Goal: Find specific page/section: Find specific page/section

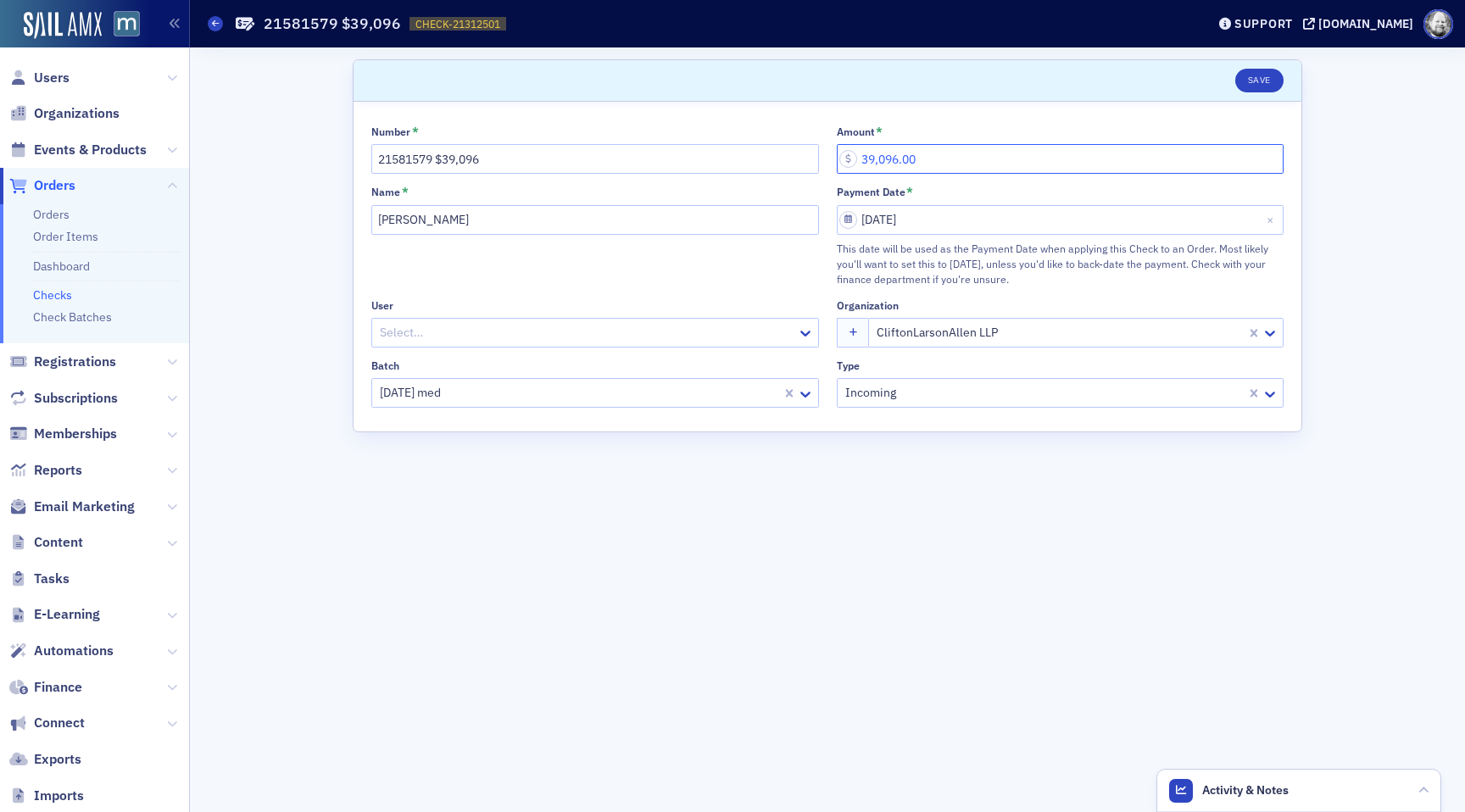
drag, startPoint x: 934, startPoint y: 148, endPoint x: 1008, endPoint y: 154, distance: 74.2
click at [1008, 154] on input "39,096.00" at bounding box center [1060, 159] width 448 height 29
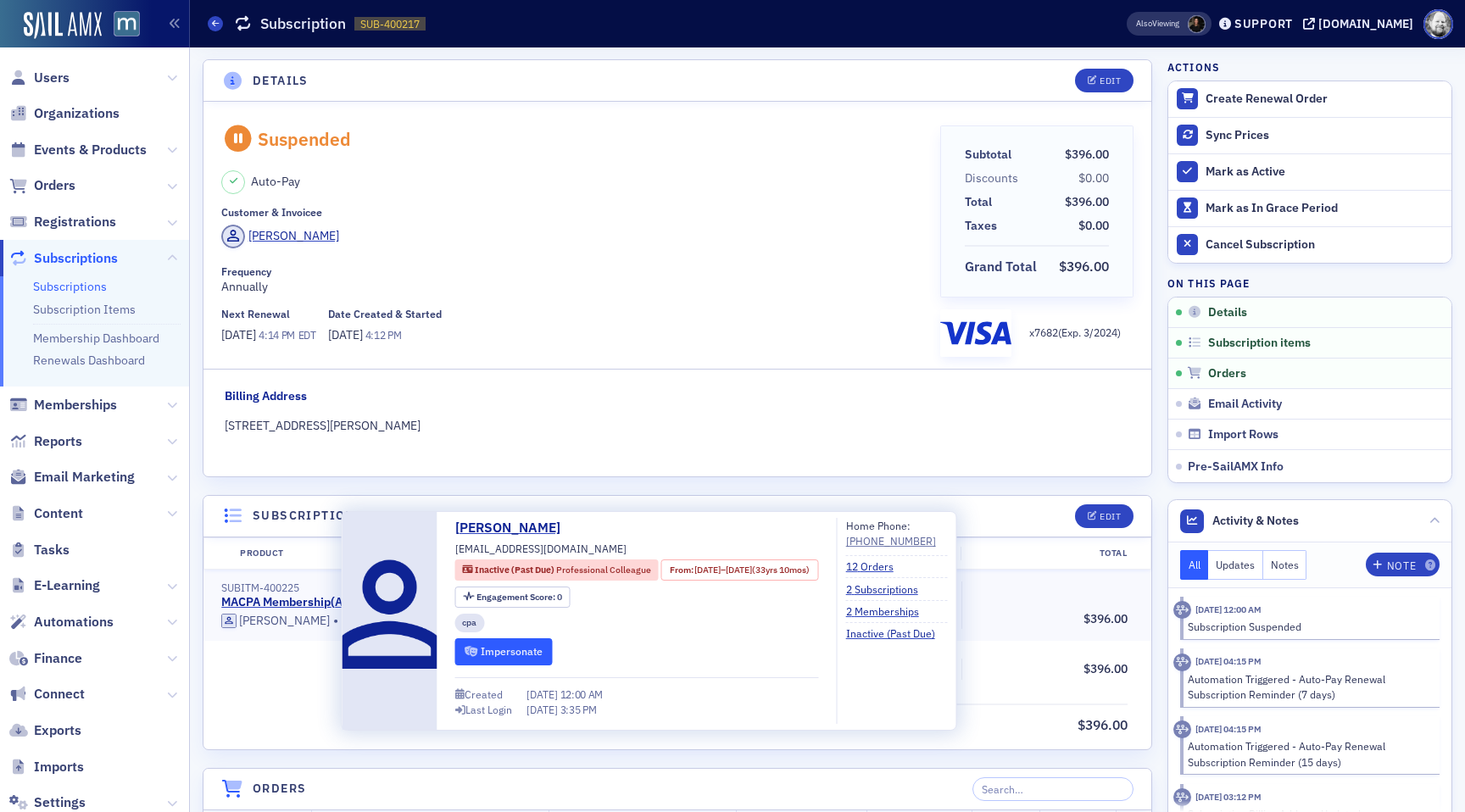
click at [485, 649] on button "Impersonate" at bounding box center [504, 651] width 97 height 26
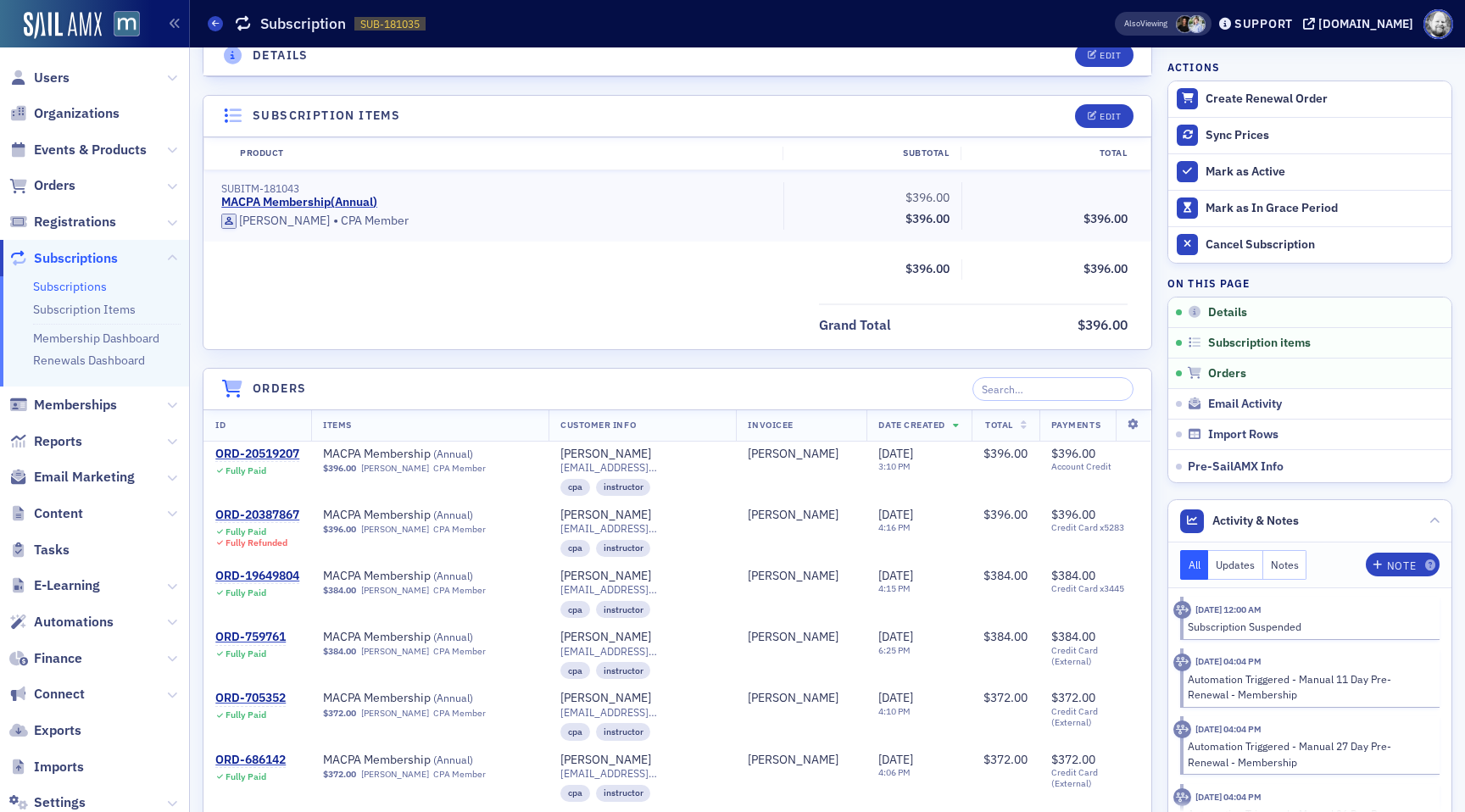
scroll to position [391, 0]
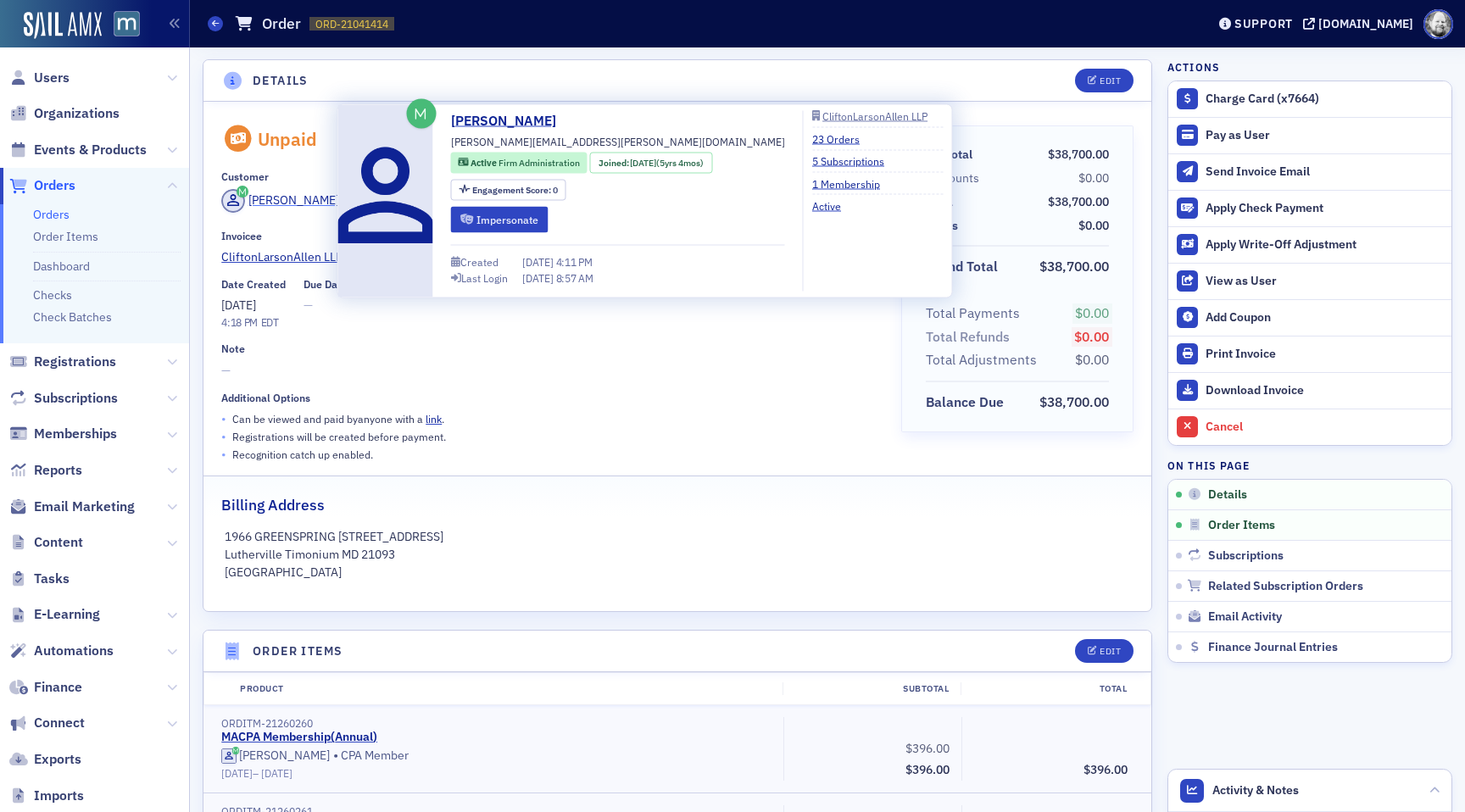
click at [302, 203] on div "Gina Hammersla" at bounding box center [293, 200] width 91 height 18
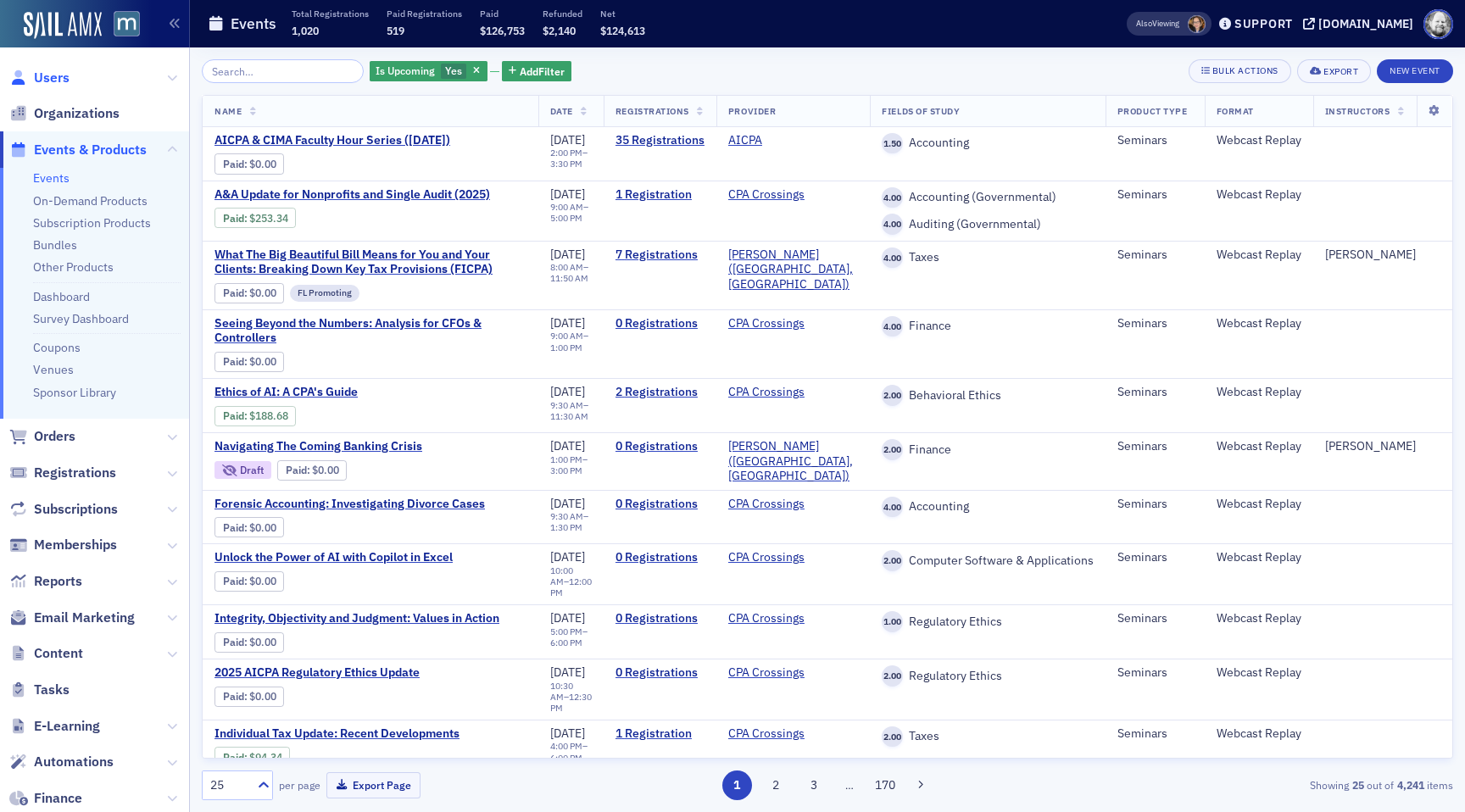
click at [39, 84] on span "Users" at bounding box center [51, 78] width 35 height 19
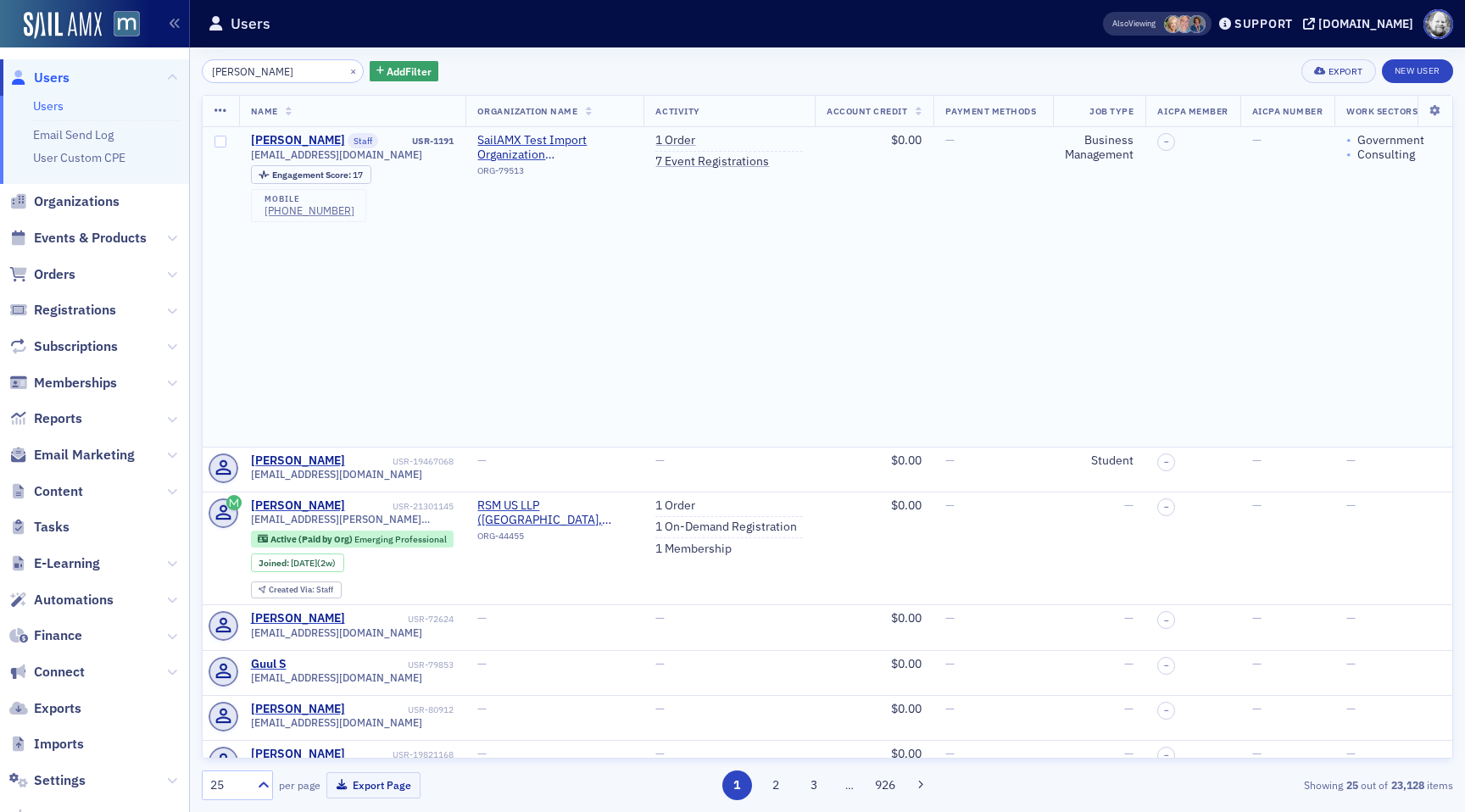
type input "aidan s"
click at [267, 141] on div "Aidan Sullivan" at bounding box center [297, 141] width 94 height 16
